Goal: Find specific page/section: Find specific page/section

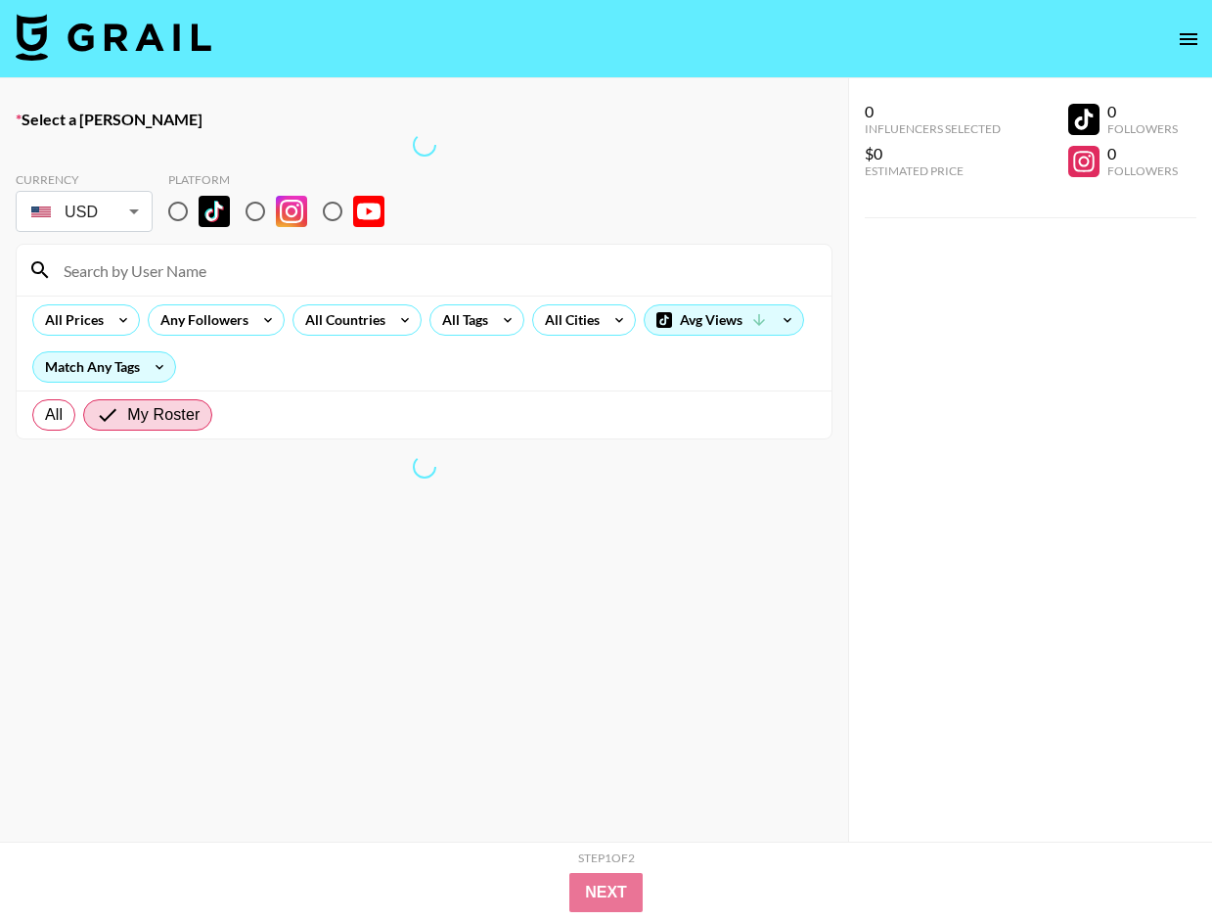
click at [131, 39] on img at bounding box center [114, 37] width 196 height 47
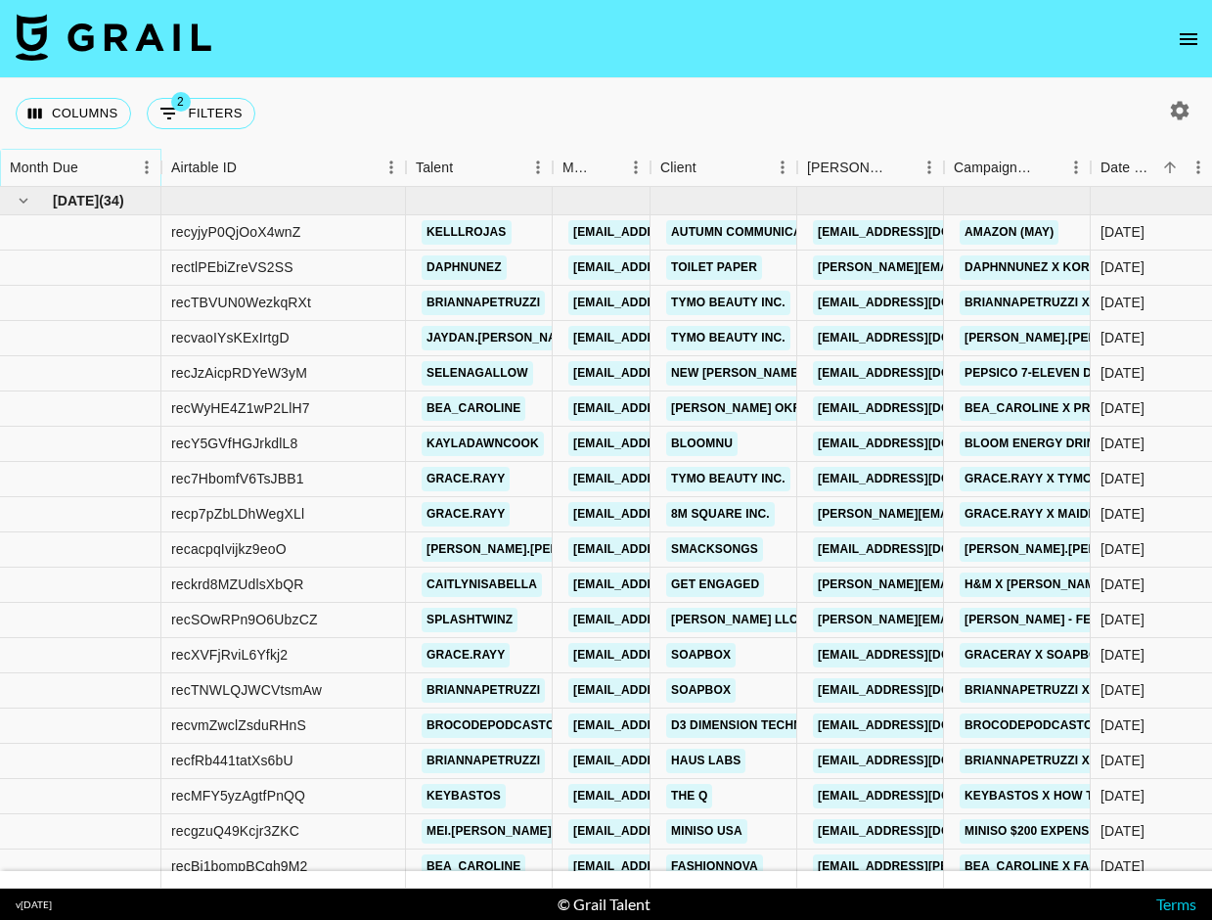
click at [101, 162] on button "Sort" at bounding box center [91, 167] width 27 height 27
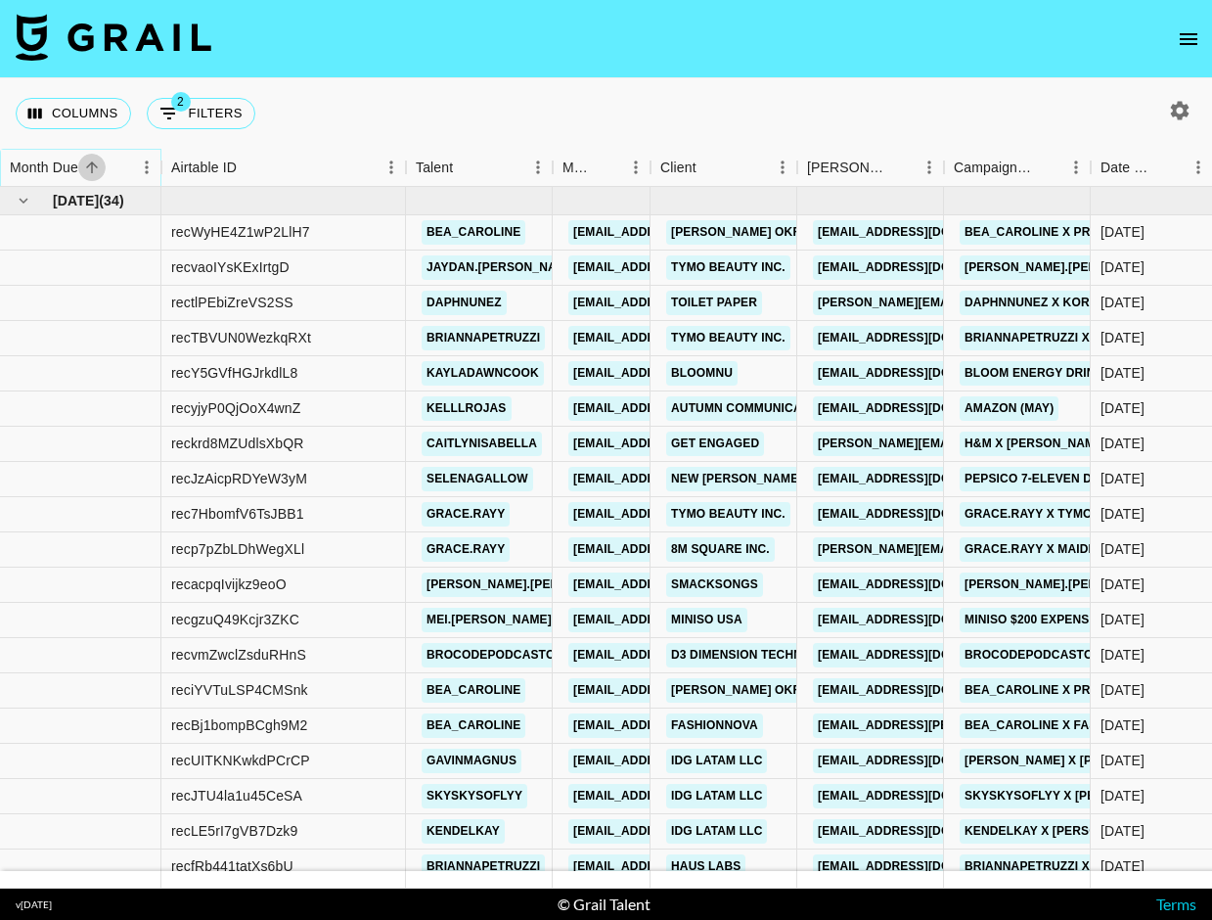
click at [101, 162] on button "Sort" at bounding box center [91, 167] width 27 height 27
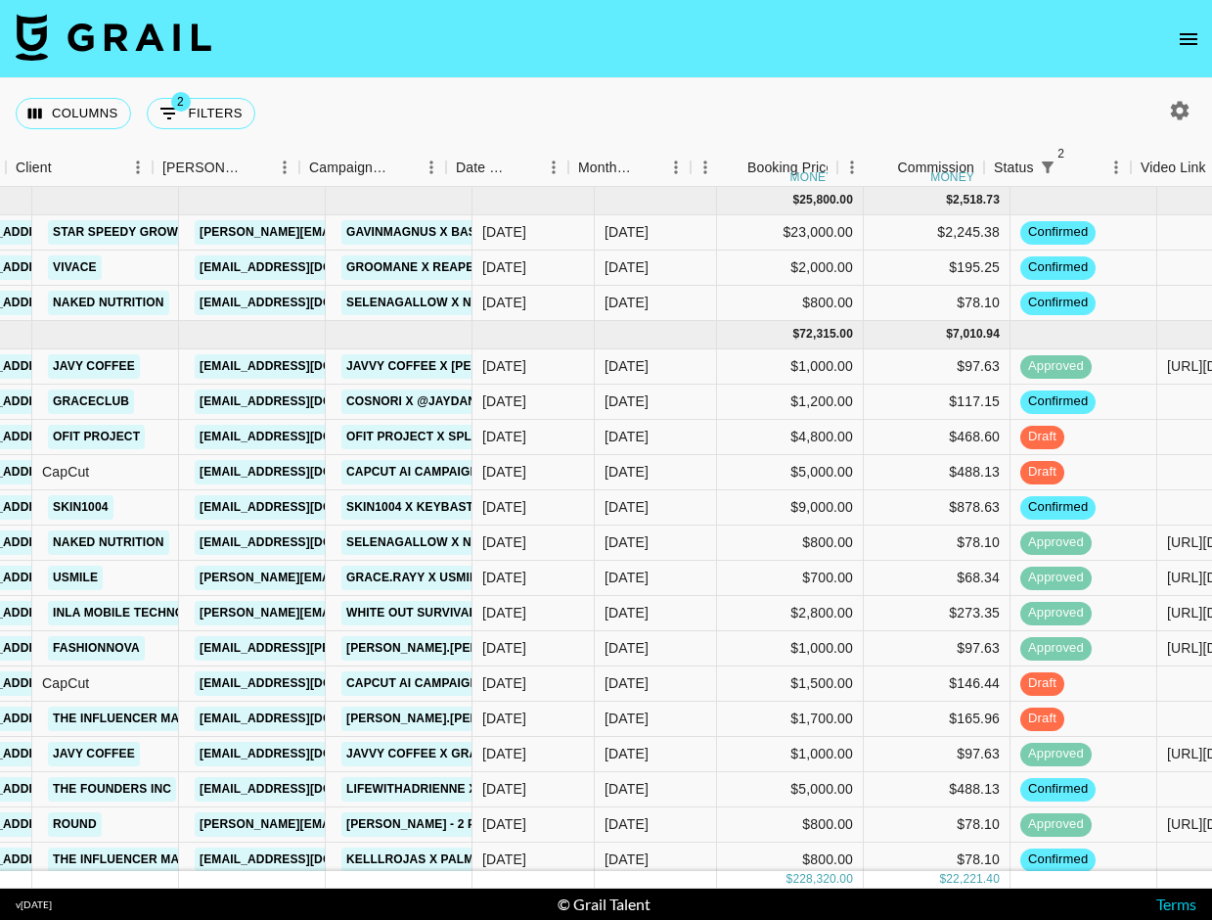
scroll to position [0, 678]
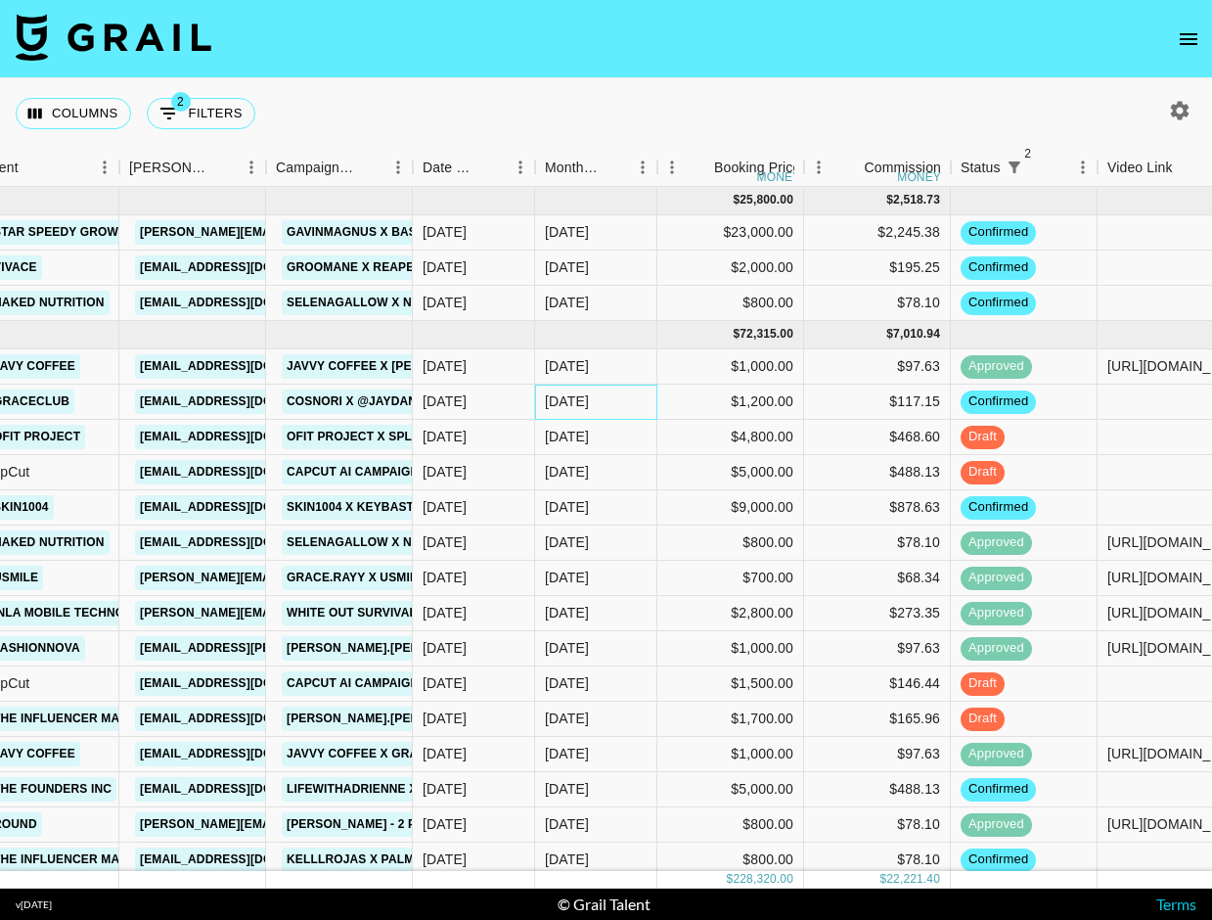
click at [578, 403] on div "[DATE]" at bounding box center [567, 401] width 44 height 20
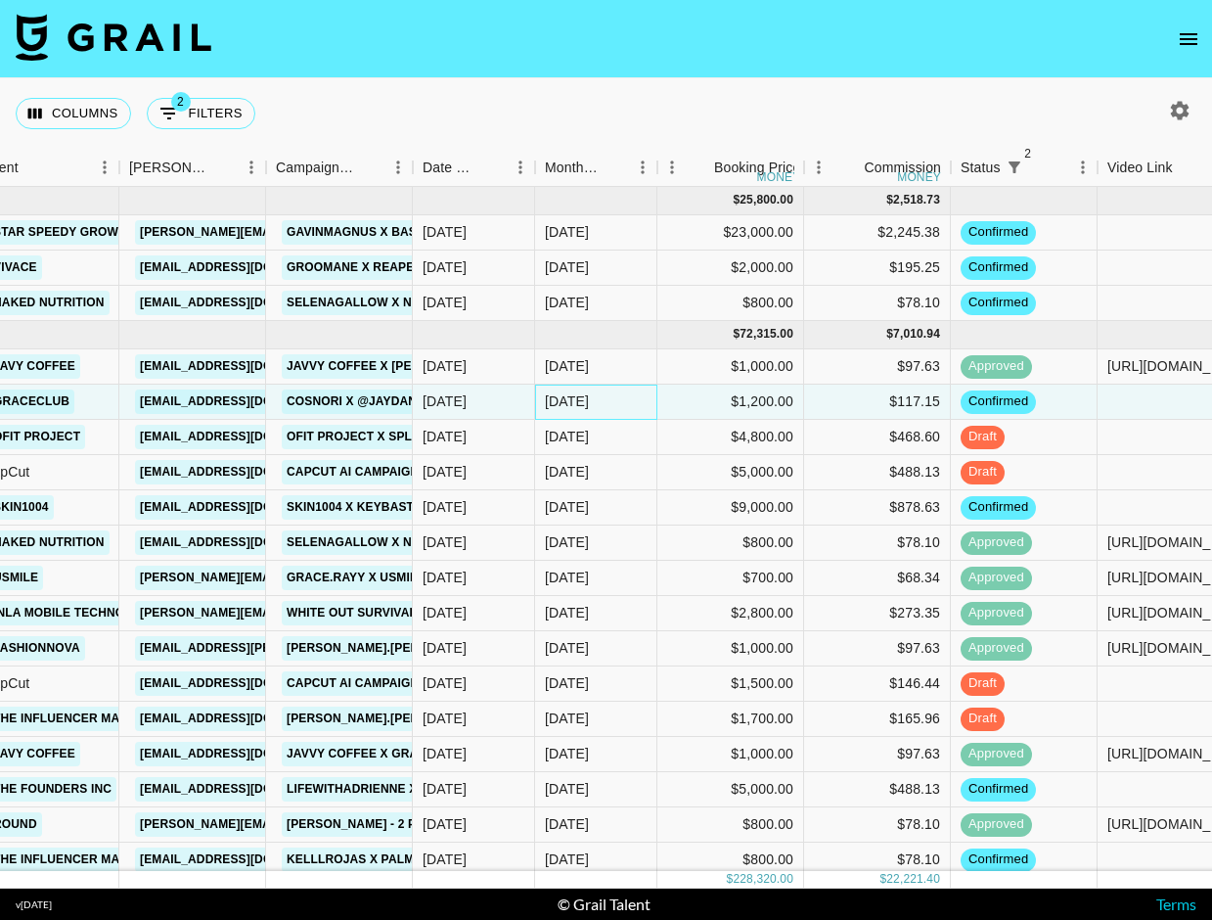
click at [578, 403] on div "[DATE]" at bounding box center [567, 401] width 44 height 20
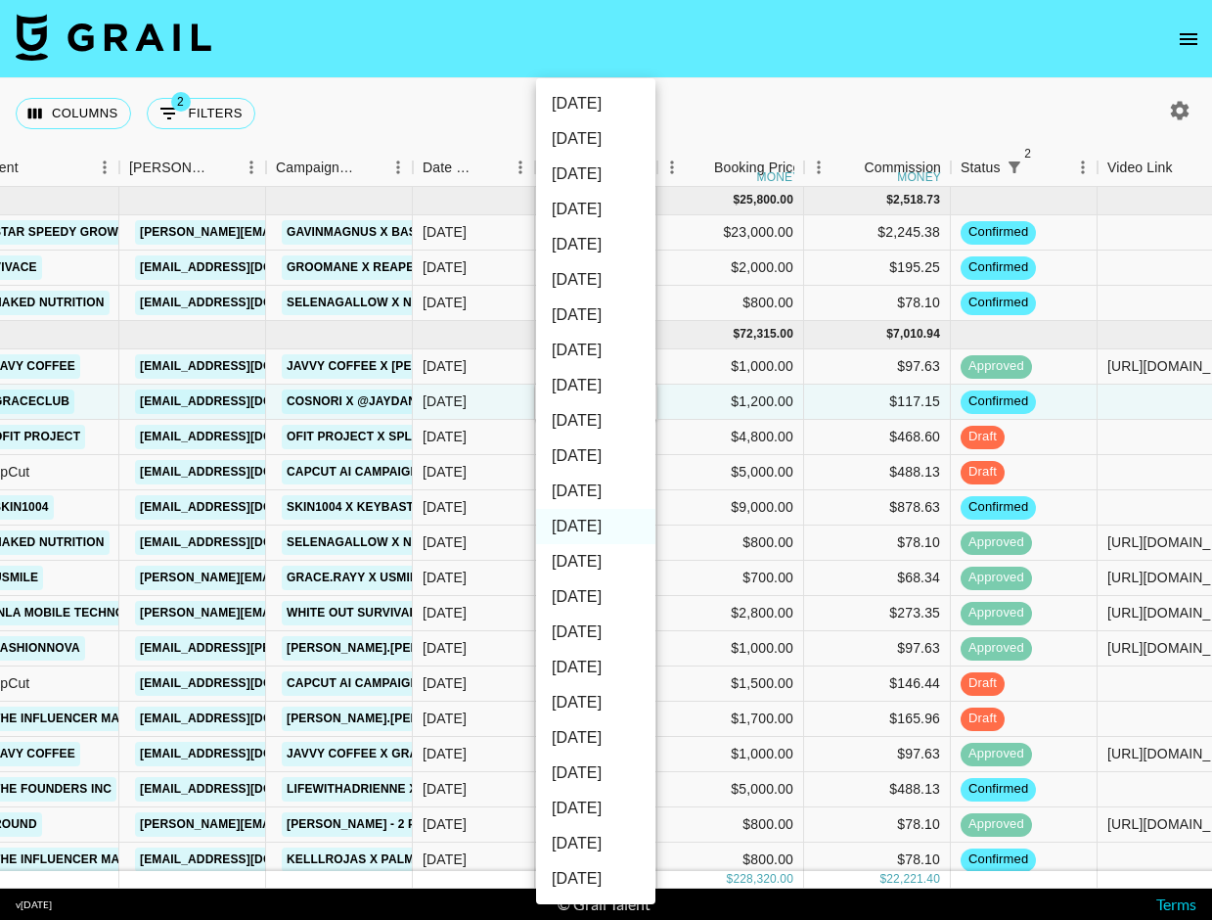
click at [600, 488] on li "[DATE]" at bounding box center [595, 491] width 119 height 35
type input "[DATE]"
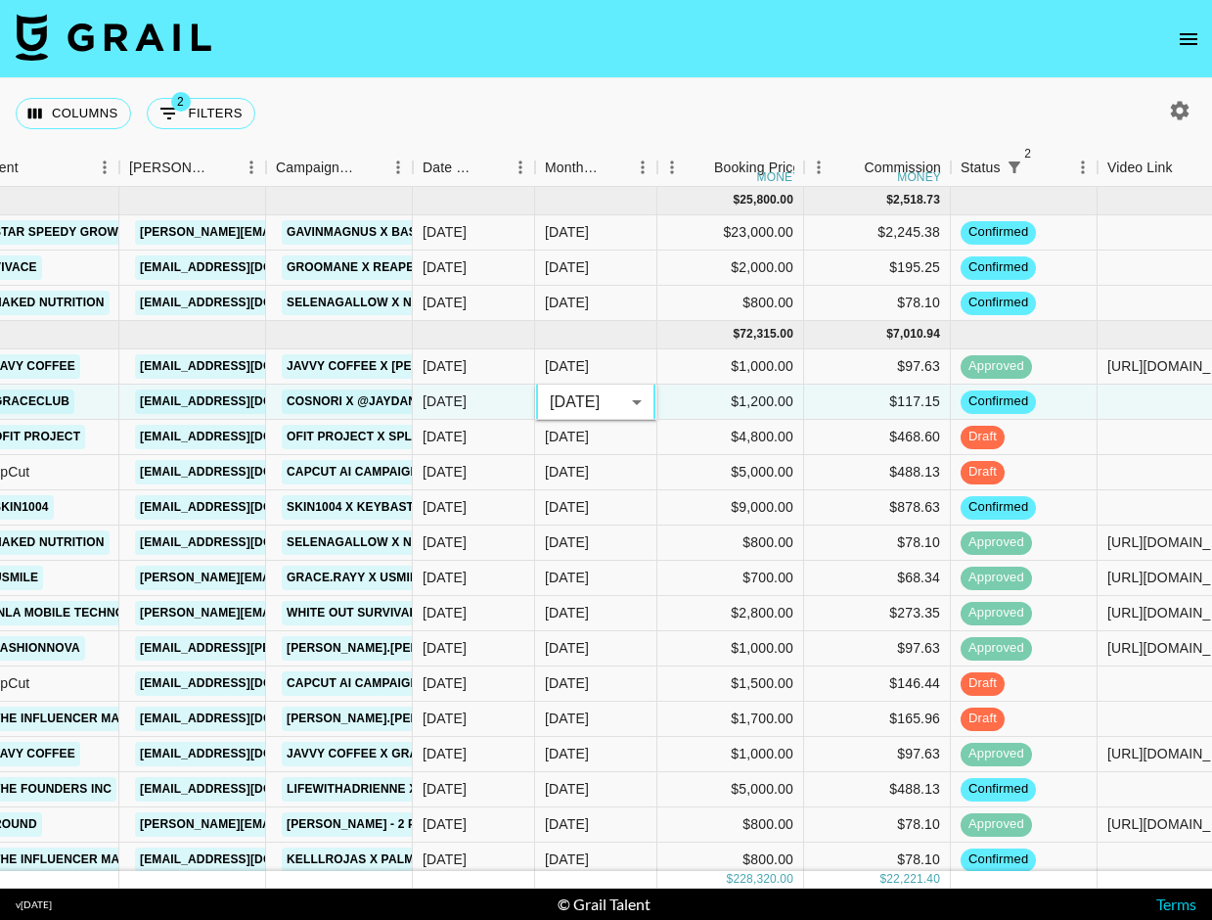
click at [786, 86] on div "Columns 2 Filters + Booking" at bounding box center [606, 113] width 1212 height 70
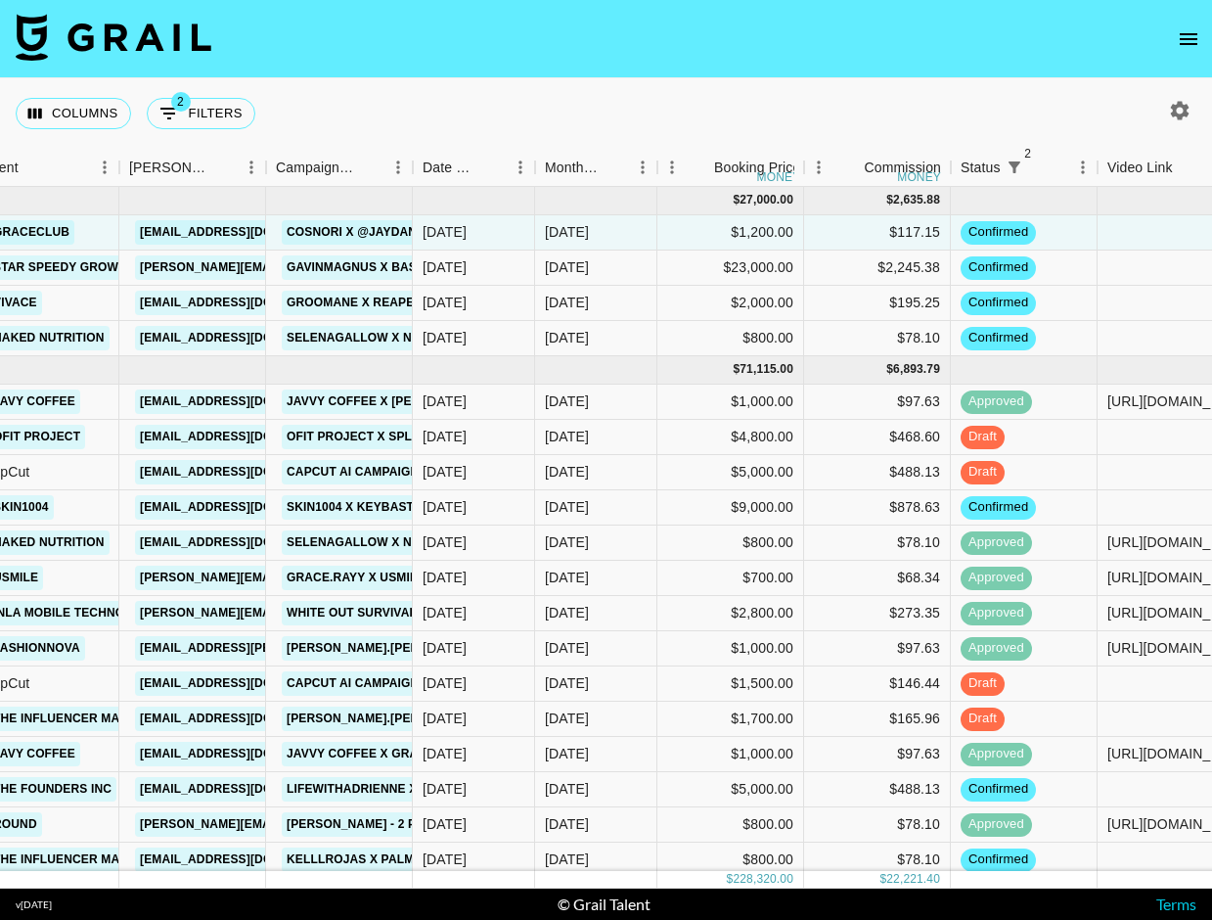
click at [1185, 42] on icon "open drawer" at bounding box center [1188, 38] width 23 height 23
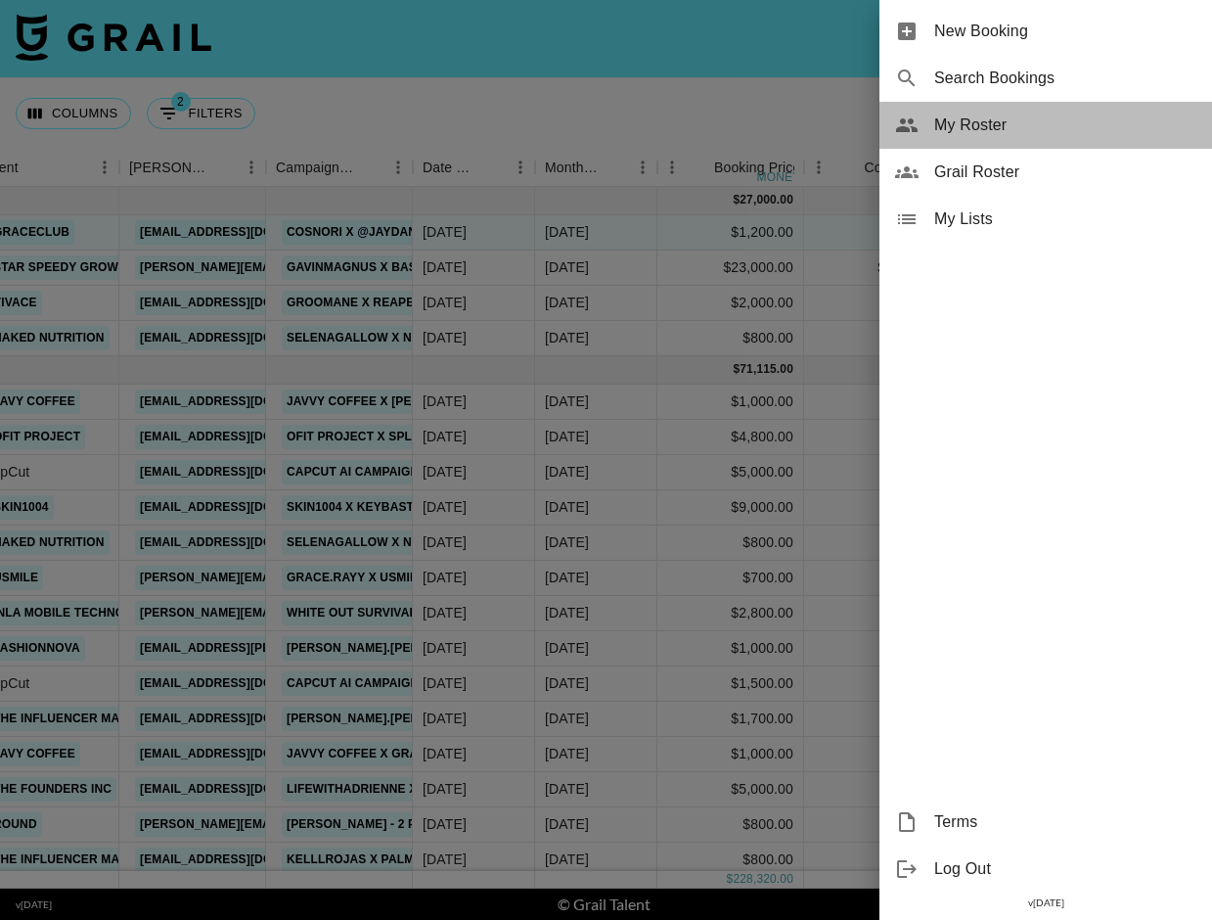
click at [1062, 127] on span "My Roster" at bounding box center [1065, 124] width 262 height 23
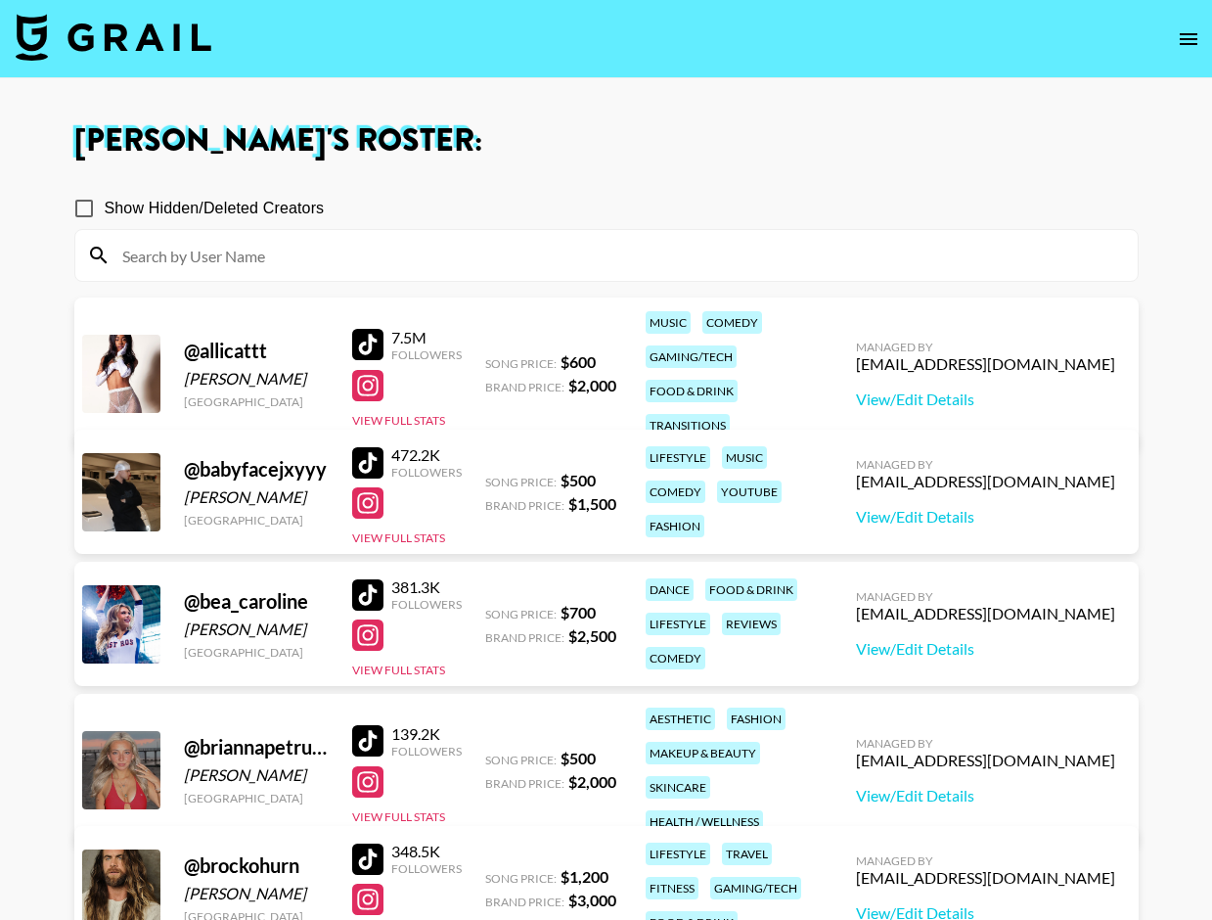
click at [1189, 31] on icon "open drawer" at bounding box center [1188, 38] width 23 height 23
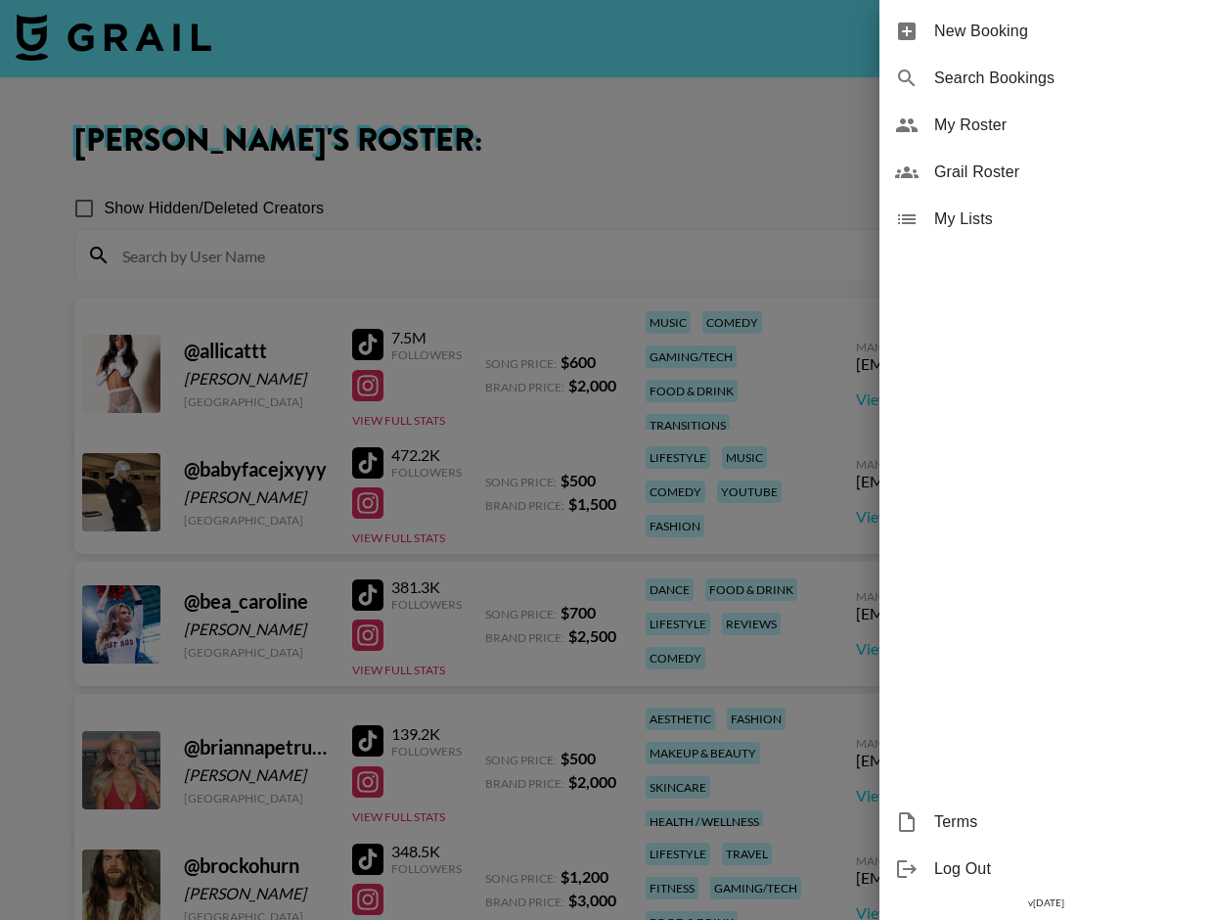
click at [1031, 182] on span "Grail Roster" at bounding box center [1065, 171] width 262 height 23
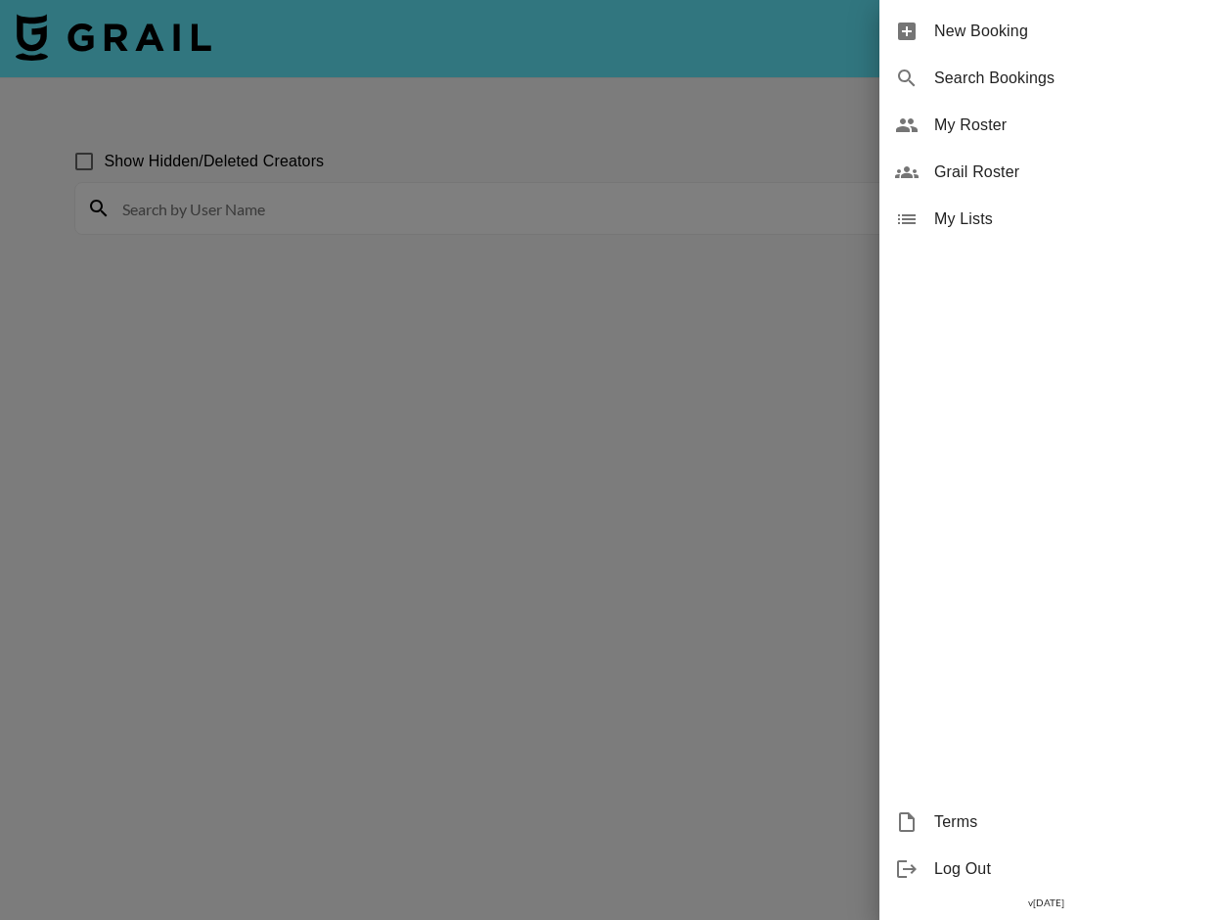
click at [583, 194] on div at bounding box center [606, 460] width 1212 height 920
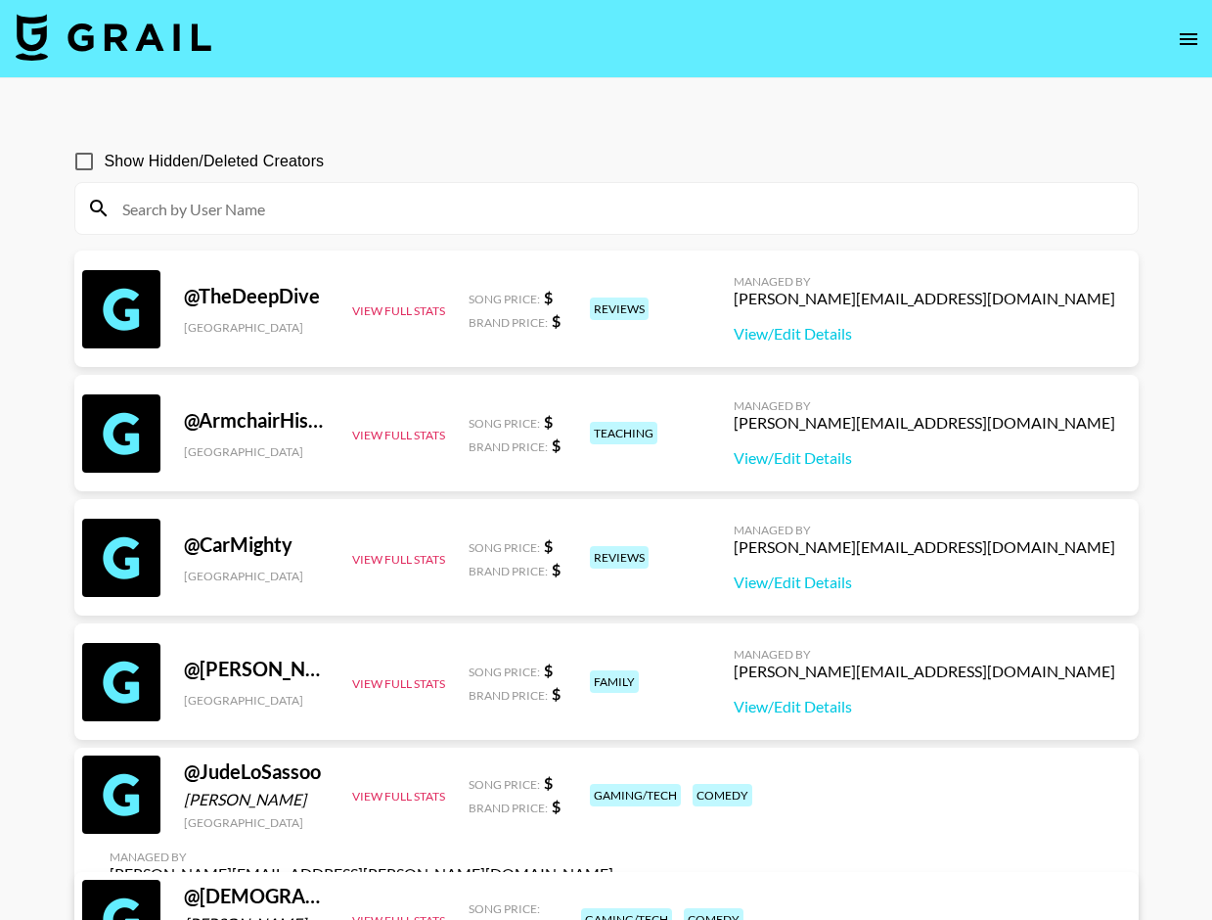
click at [365, 205] on input at bounding box center [619, 208] width 1016 height 31
click at [486, 196] on input at bounding box center [619, 208] width 1016 height 31
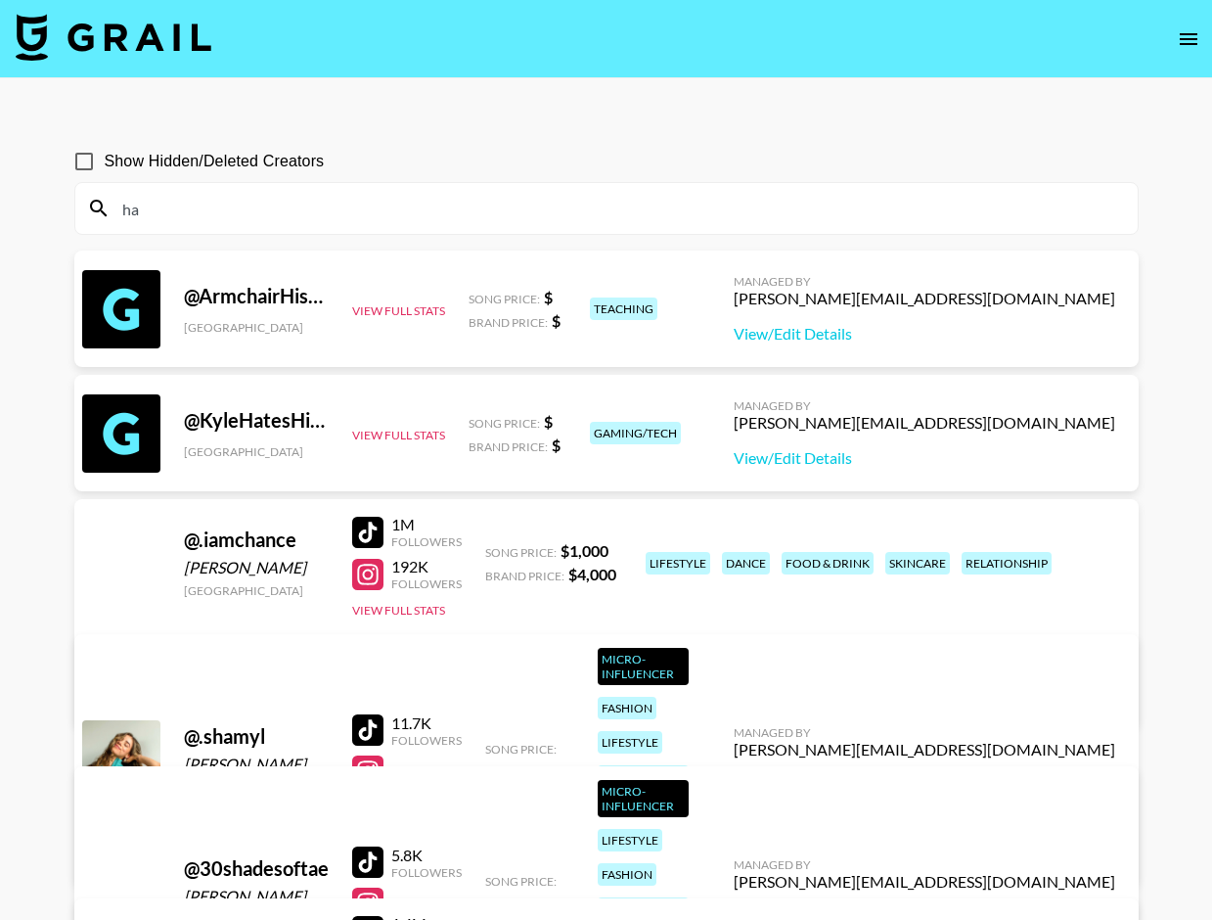
type input "h"
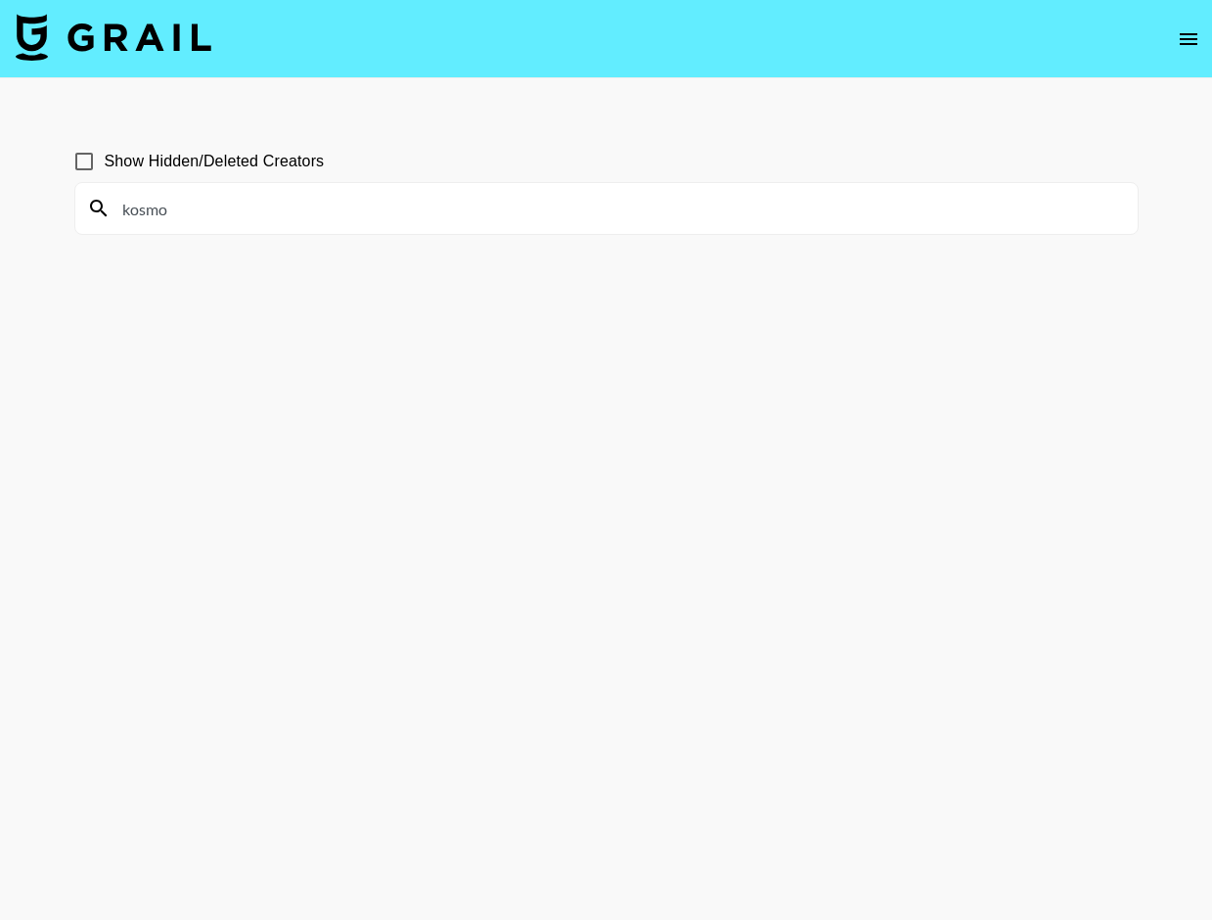
type input "kosmo"
click at [182, 215] on input "kosmo" at bounding box center [619, 208] width 1016 height 31
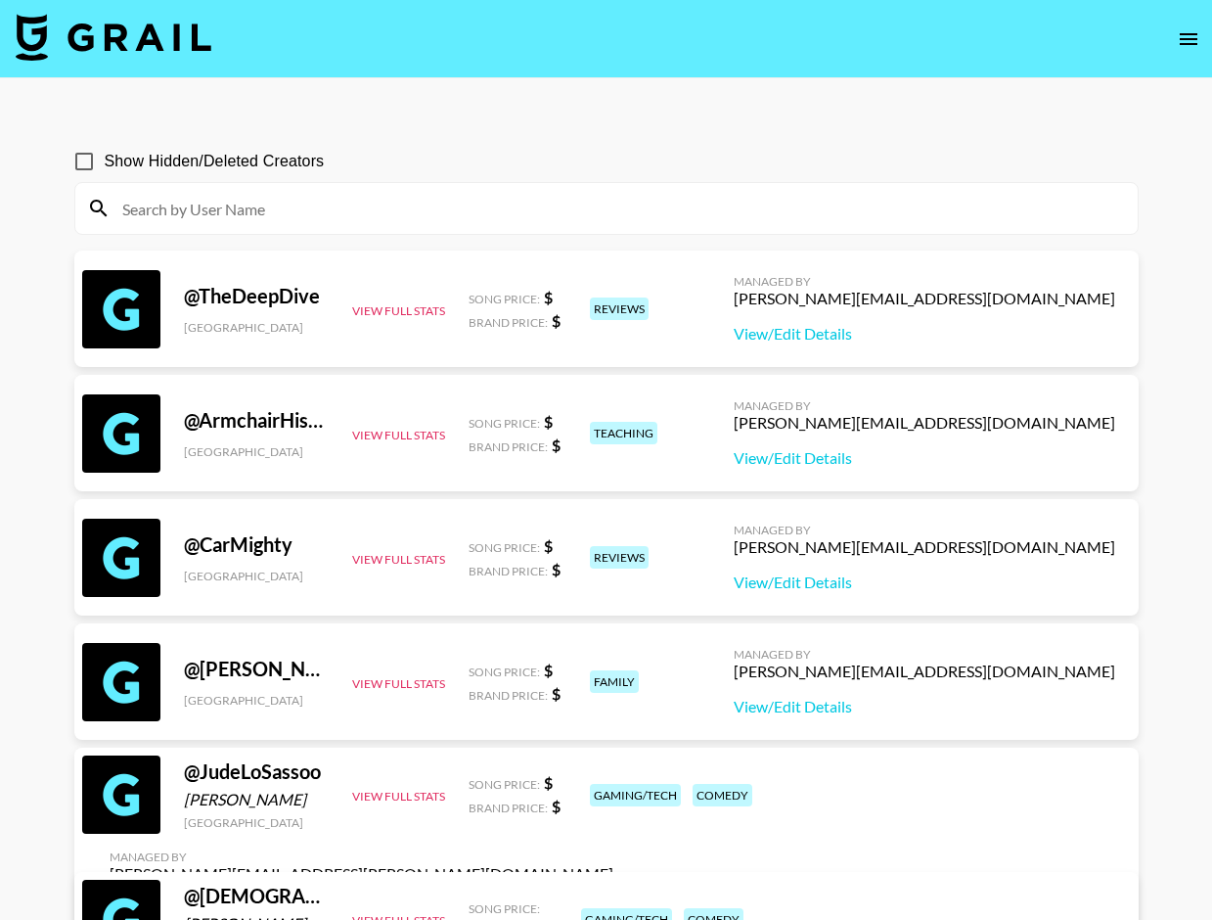
scroll to position [1, 0]
